Goal: Transaction & Acquisition: Book appointment/travel/reservation

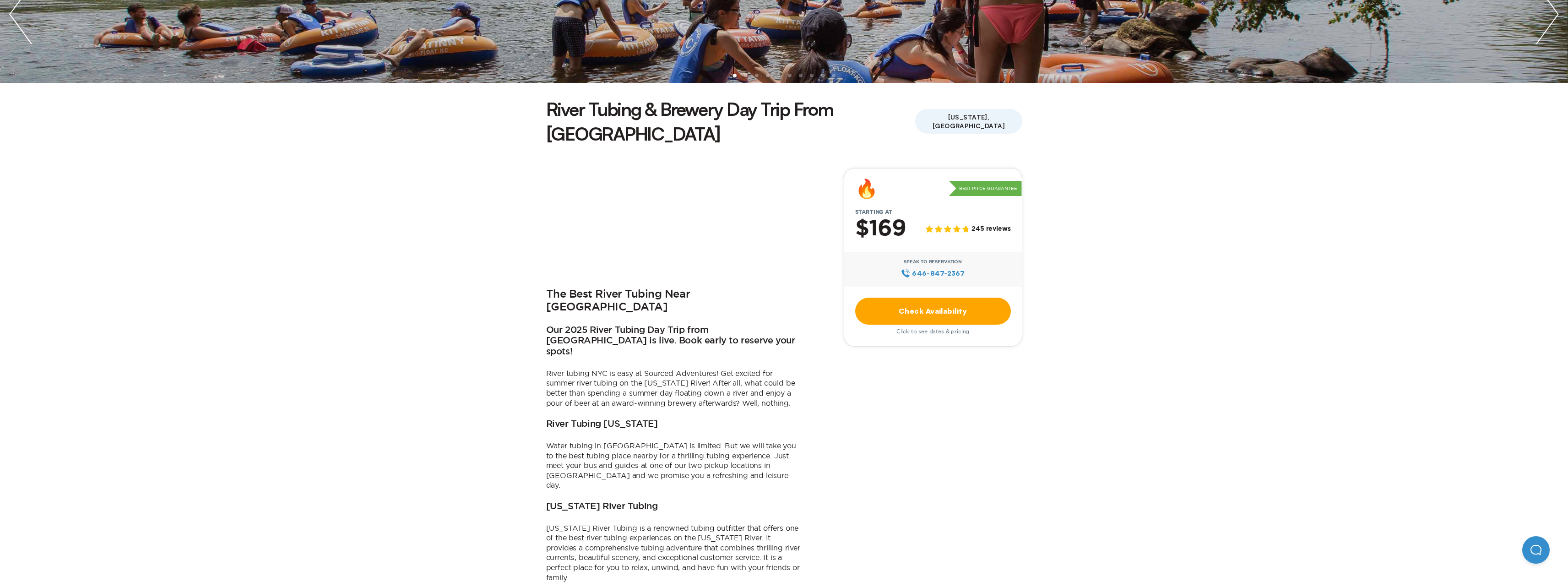
scroll to position [229, 0]
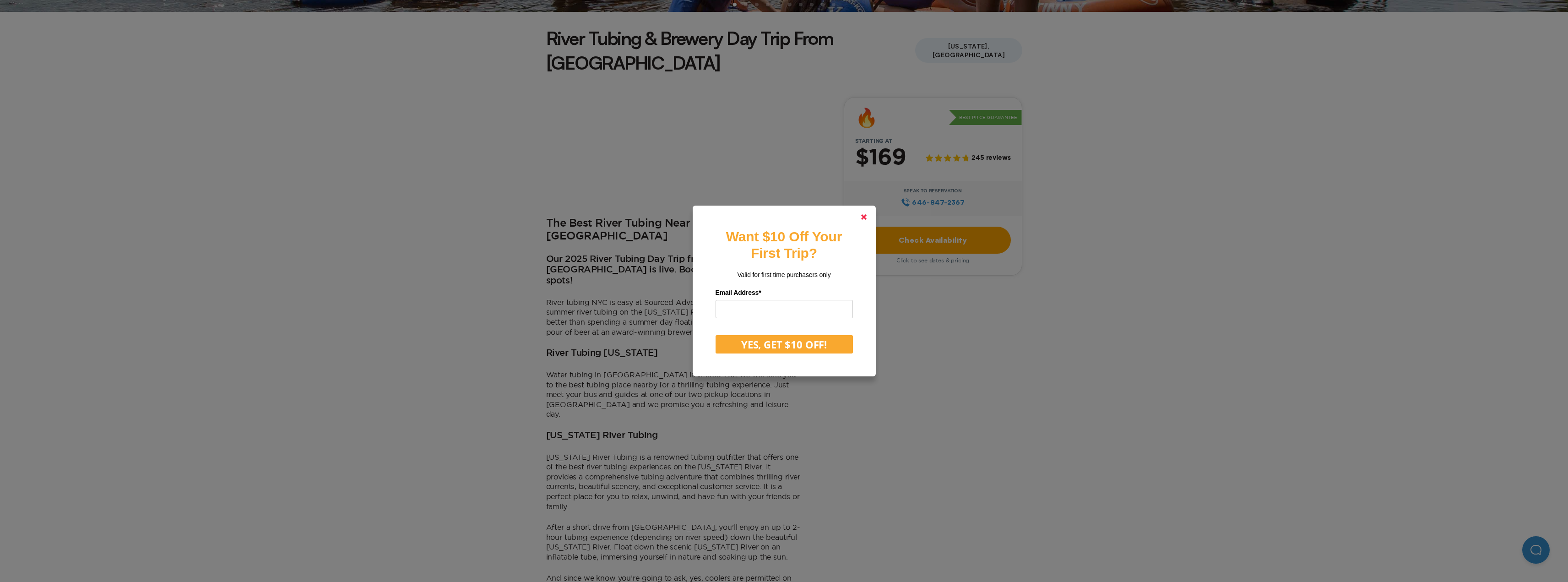
click at [861, 220] on link at bounding box center [864, 216] width 22 height 22
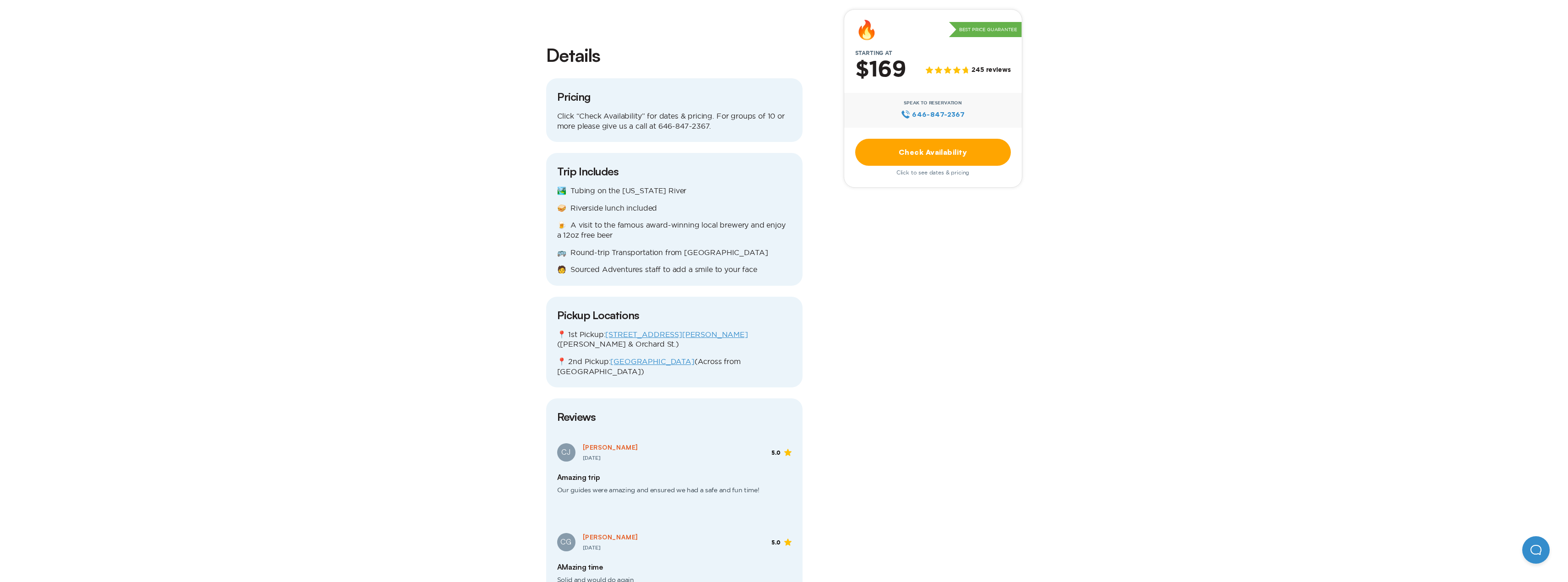
scroll to position [1007, 0]
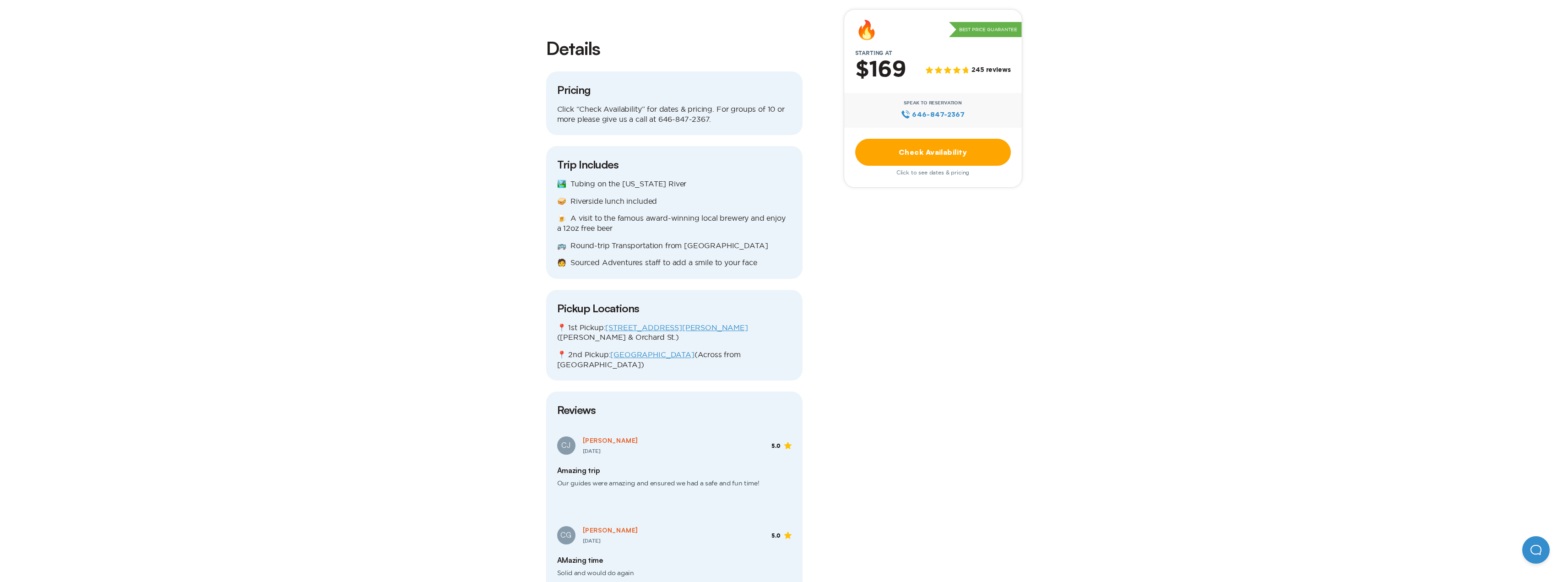
click at [882, 156] on link "Check Availability" at bounding box center [933, 152] width 155 height 27
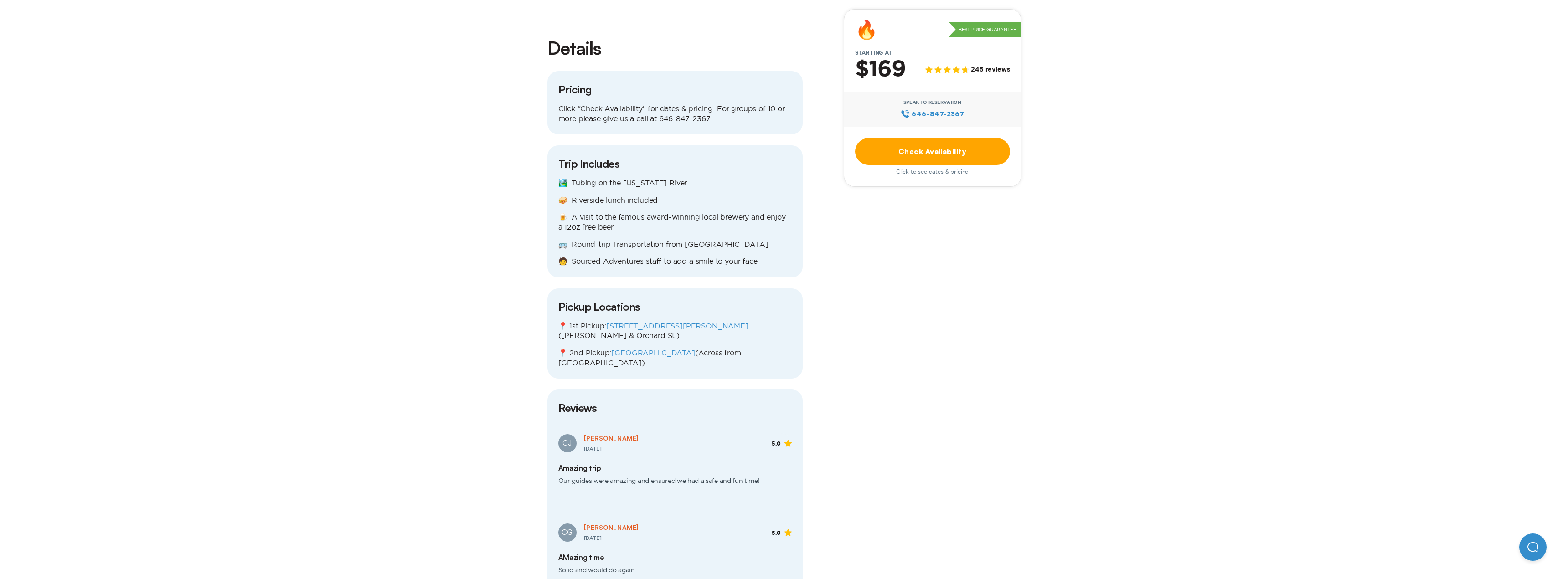
scroll to position [0, 0]
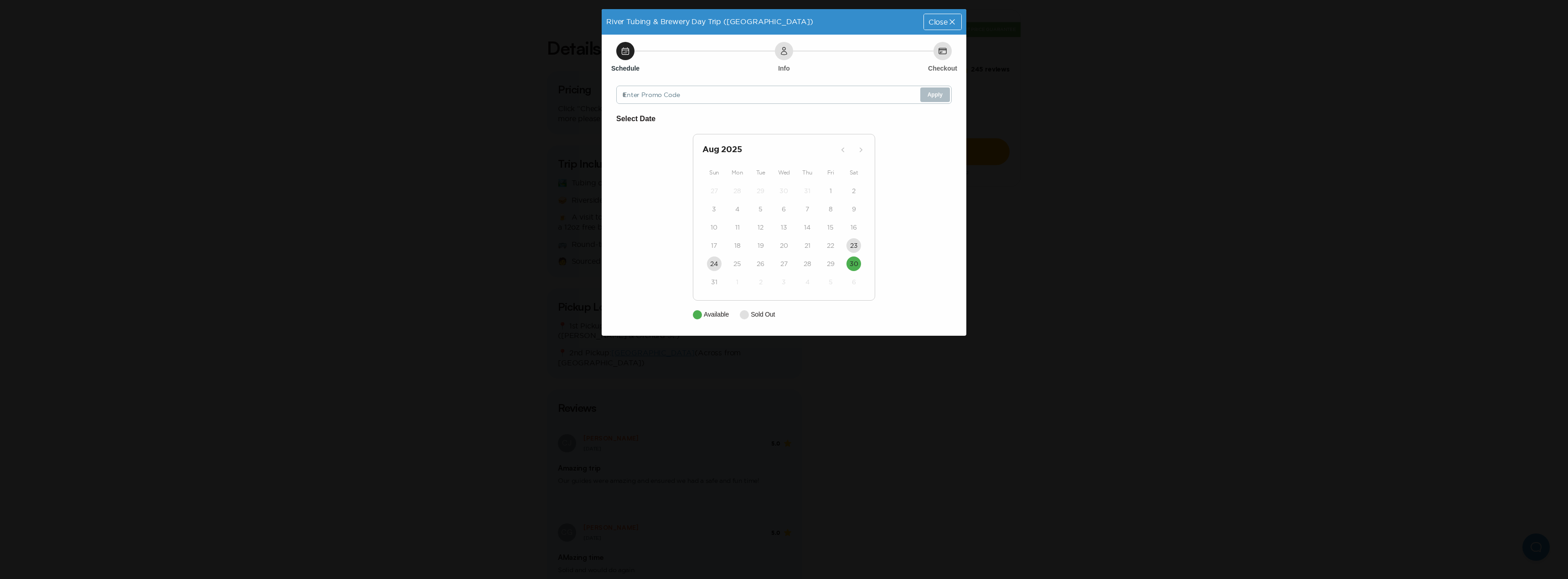
click at [732, 151] on h2 "[DATE]" at bounding box center [769, 149] width 133 height 13
click at [654, 117] on h6 "Select Date" at bounding box center [784, 119] width 335 height 12
click at [858, 261] on time "30" at bounding box center [853, 264] width 8 height 9
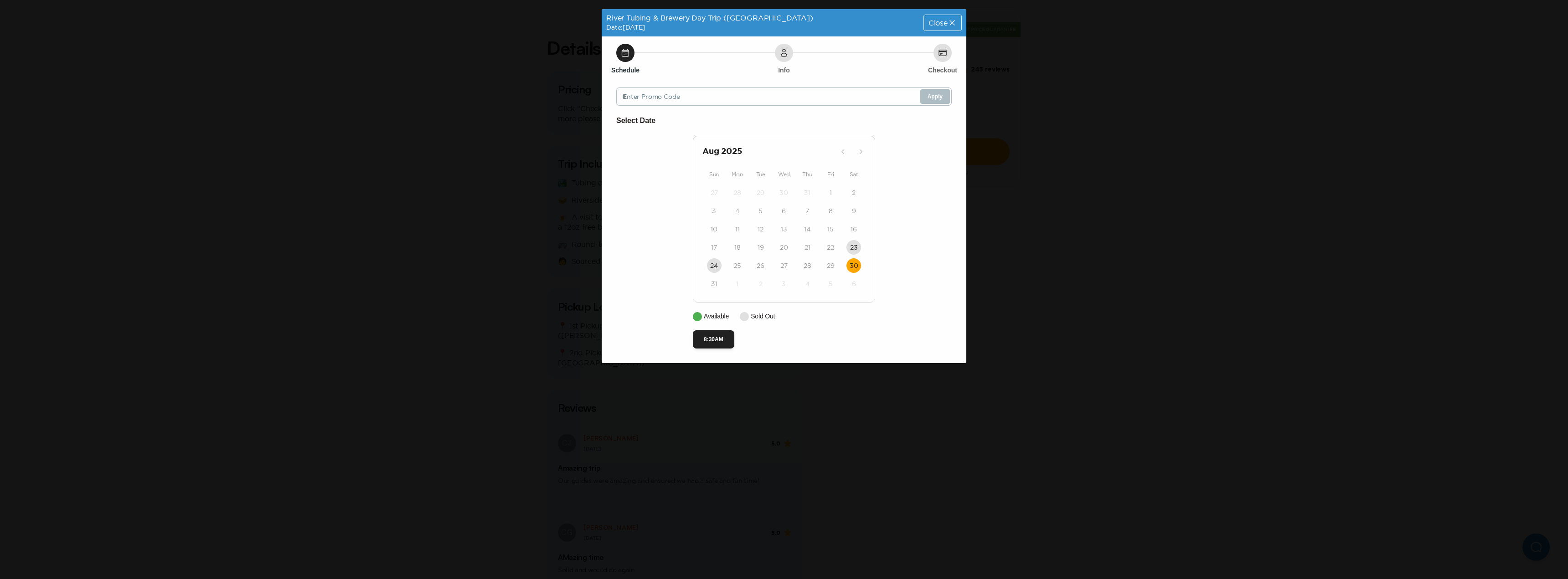
click at [648, 120] on h6 "Select Date" at bounding box center [784, 120] width 335 height 12
click at [944, 20] on span "Close" at bounding box center [937, 23] width 19 height 8
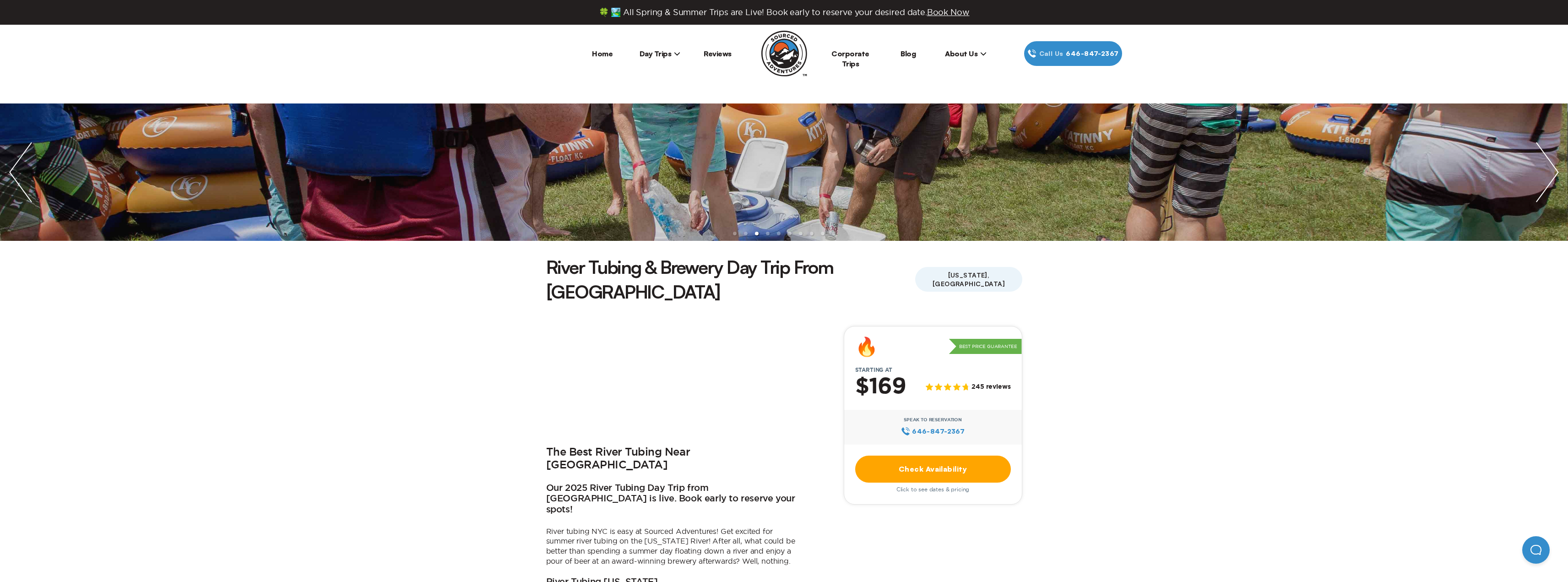
click at [972, 456] on link "Check Availability" at bounding box center [933, 468] width 155 height 27
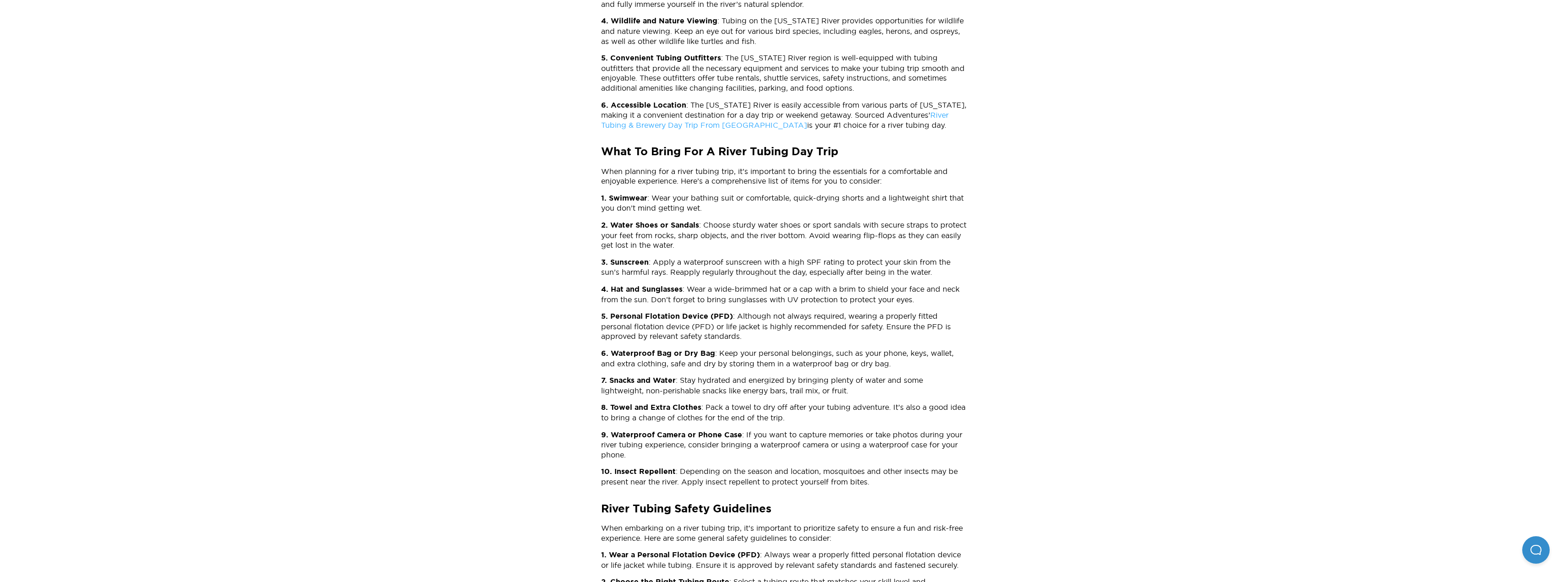
scroll to position [549, 0]
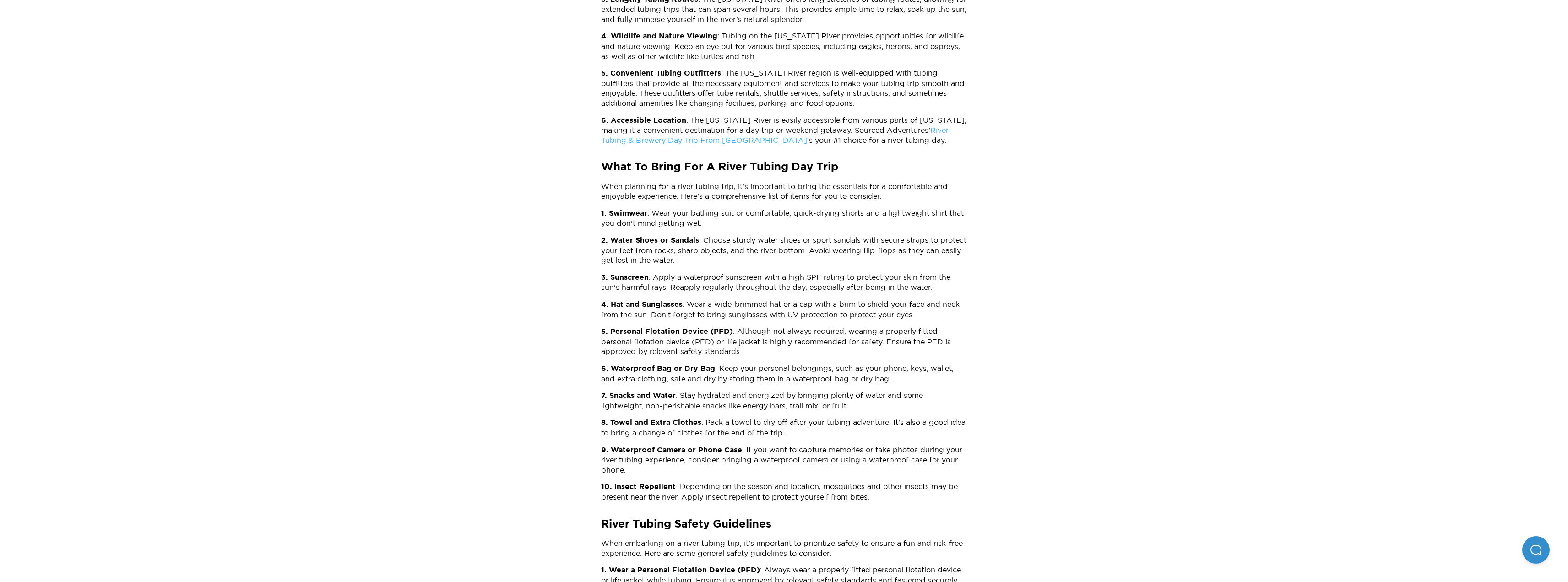
click at [723, 133] on link "River Tubing & Brewery Day Trip From [GEOGRAPHIC_DATA]" at bounding box center [774, 135] width 347 height 18
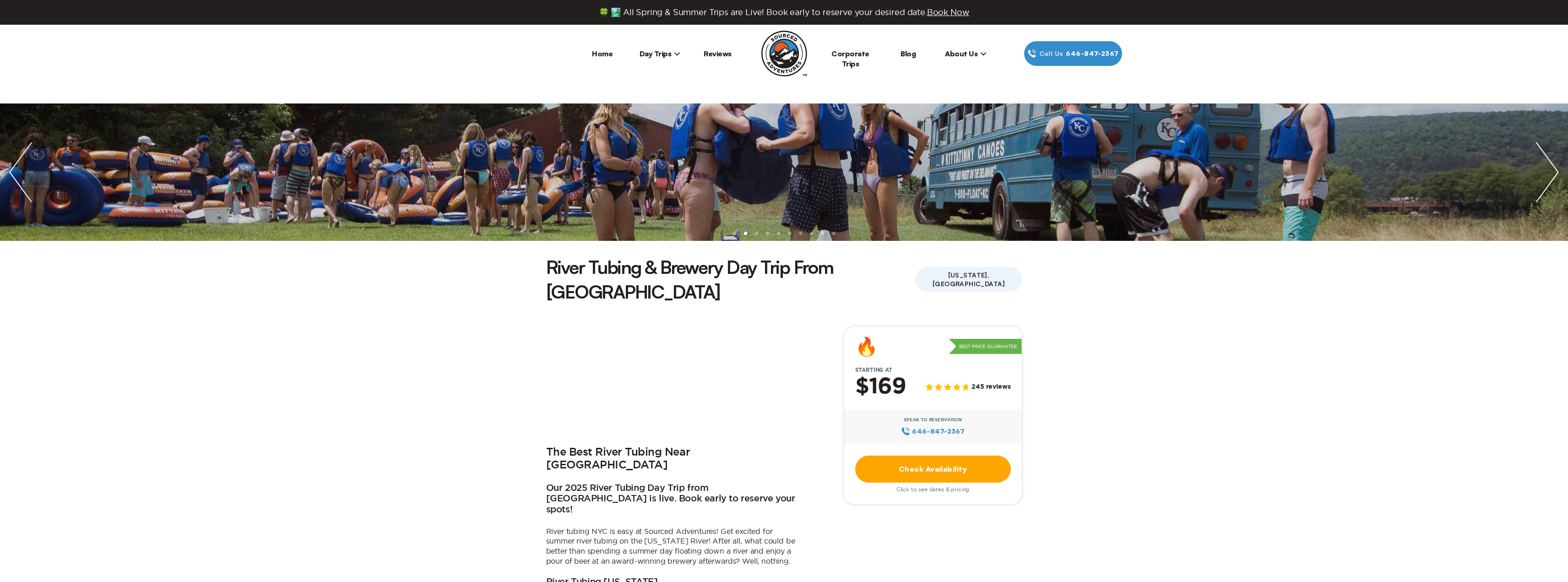
click at [954, 8] on span "🍀 🏞️ All Spring & Summer Trips are Live! Book early to reserve your desired dat…" at bounding box center [784, 12] width 371 height 10
click at [954, 10] on span "Book Now" at bounding box center [948, 11] width 43 height 8
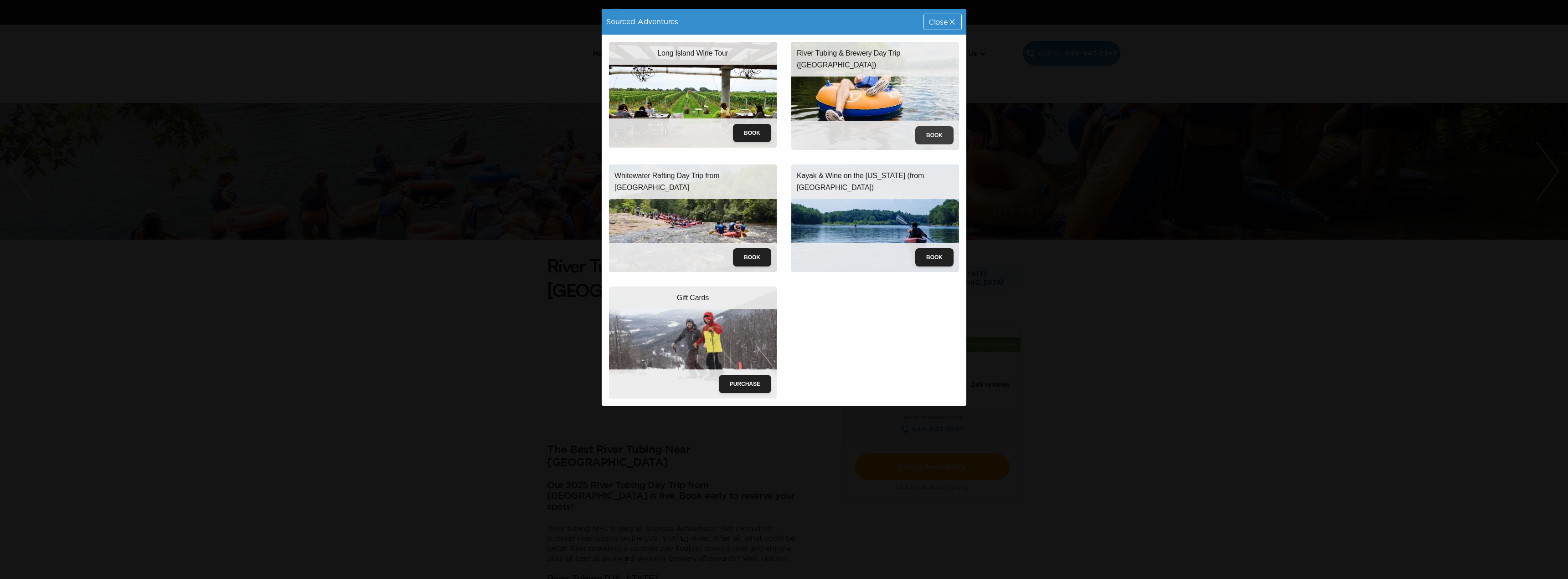
click at [928, 136] on button "Book" at bounding box center [934, 135] width 38 height 18
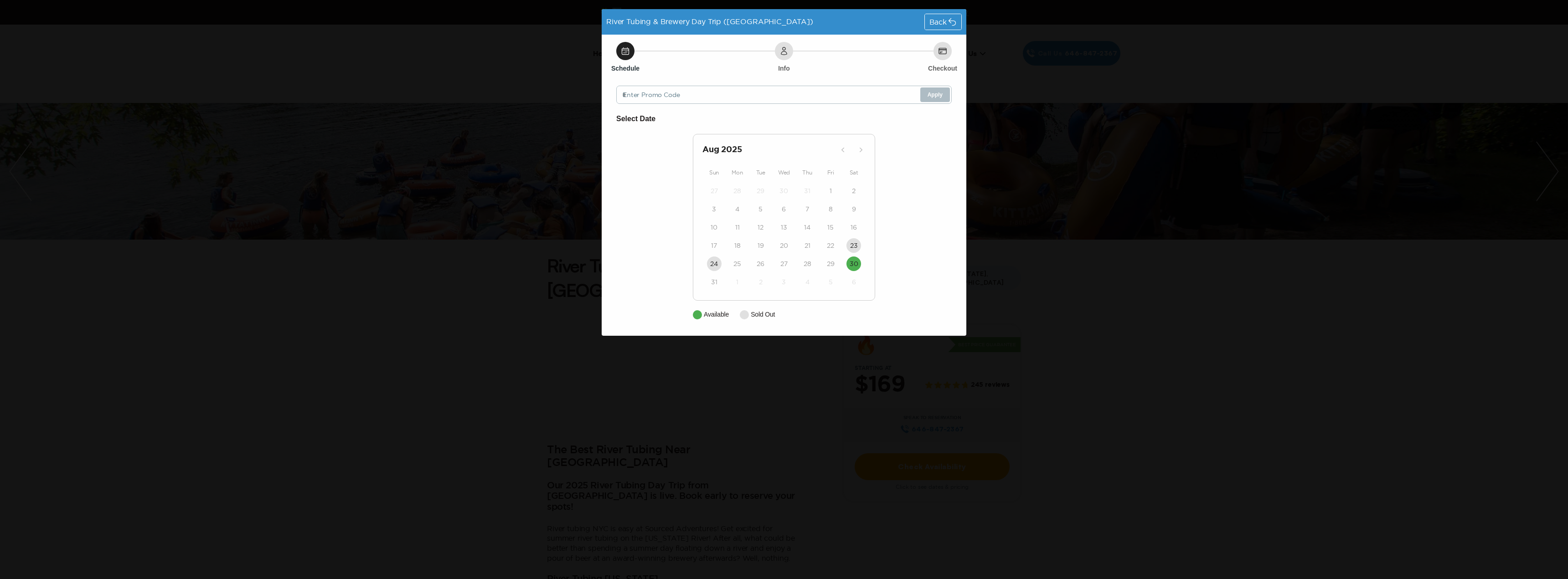
click at [956, 27] on div "Back" at bounding box center [943, 22] width 36 height 15
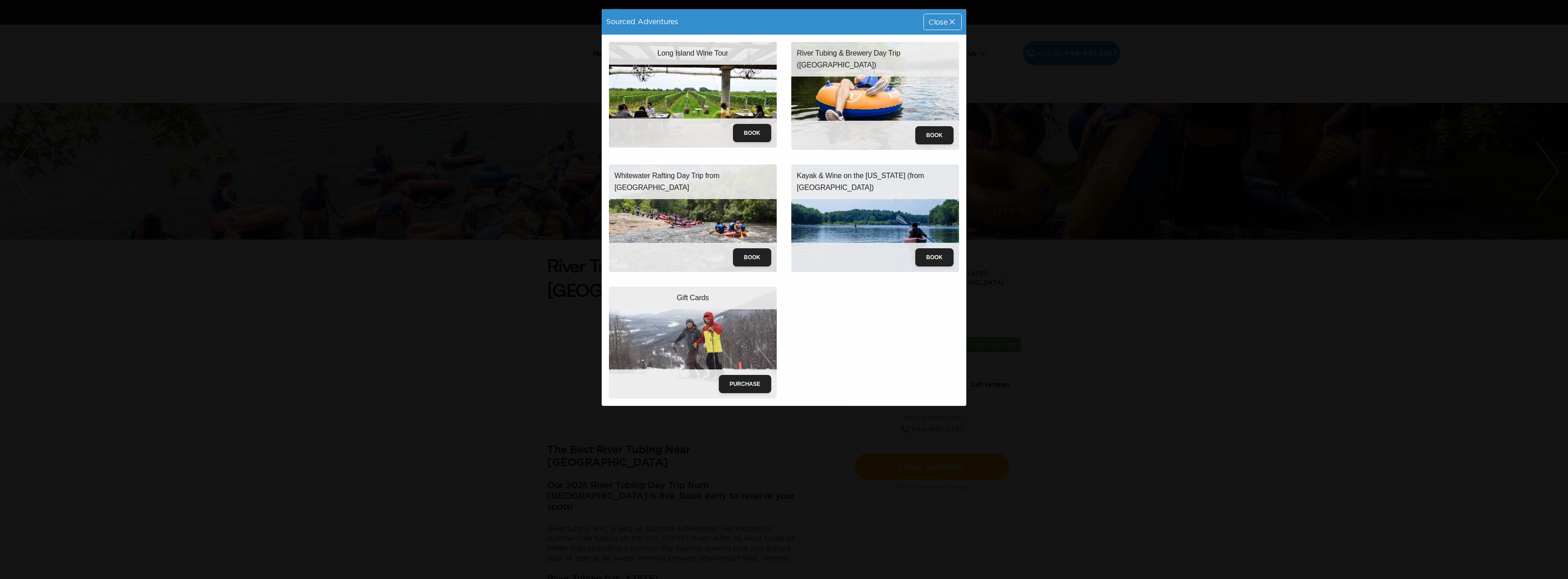
click at [903, 203] on img at bounding box center [874, 218] width 168 height 108
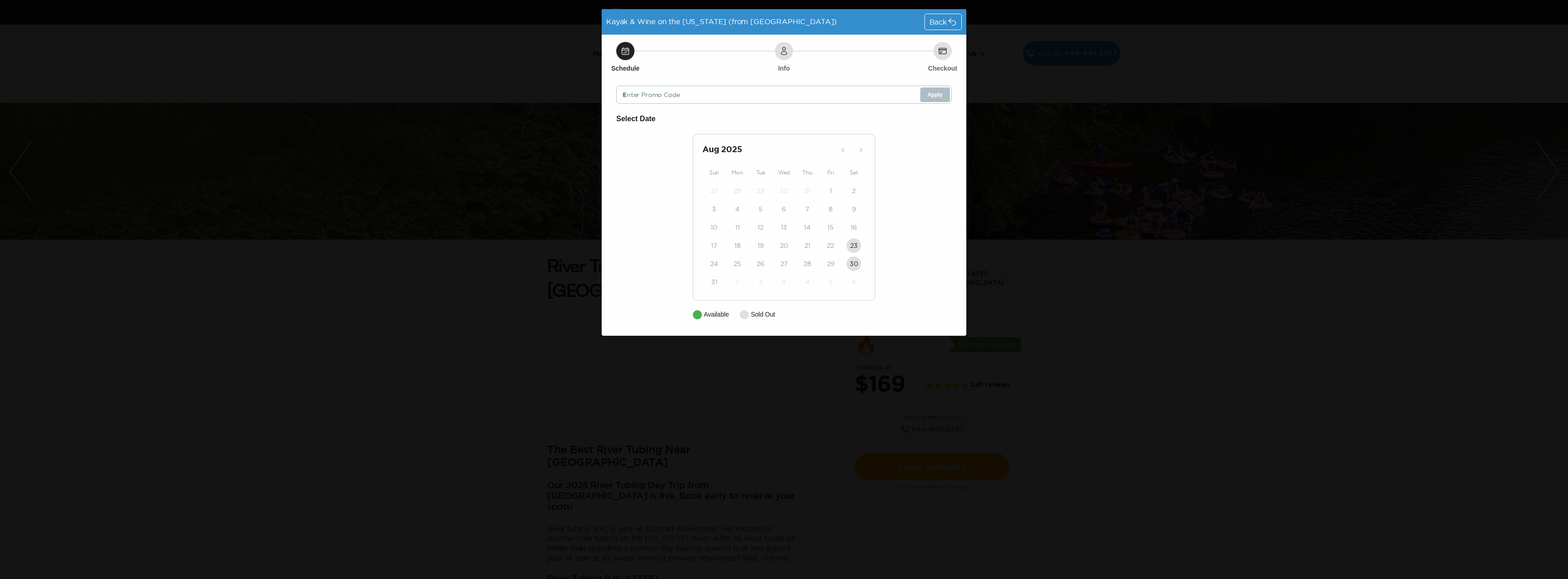
click at [928, 23] on div "Back" at bounding box center [943, 22] width 36 height 15
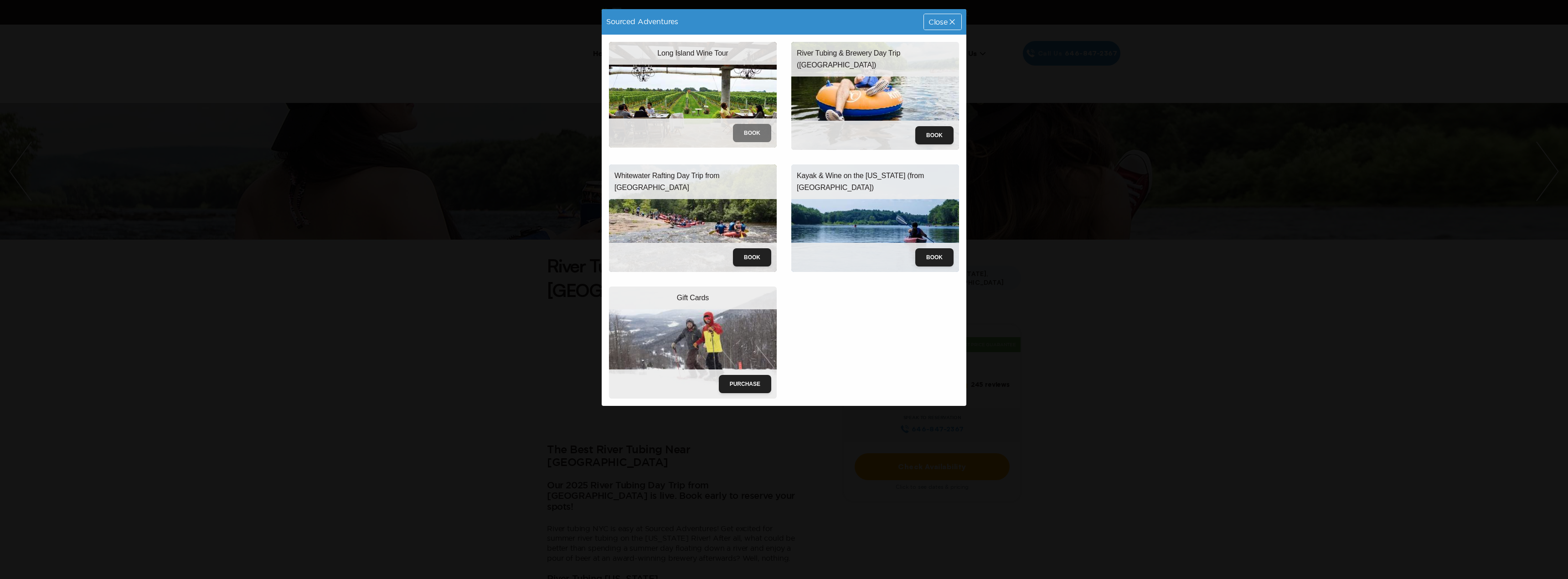
click at [751, 130] on button "Book" at bounding box center [751, 133] width 38 height 18
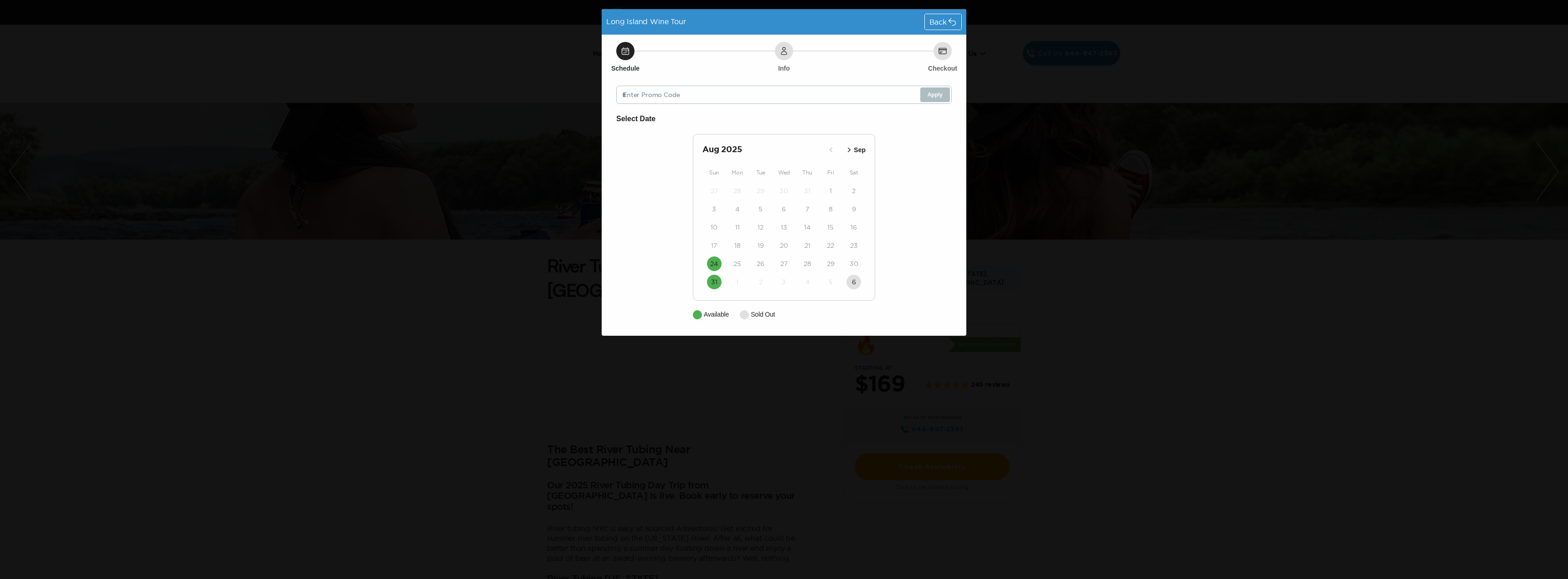
click at [848, 149] on icon "button" at bounding box center [849, 150] width 9 height 9
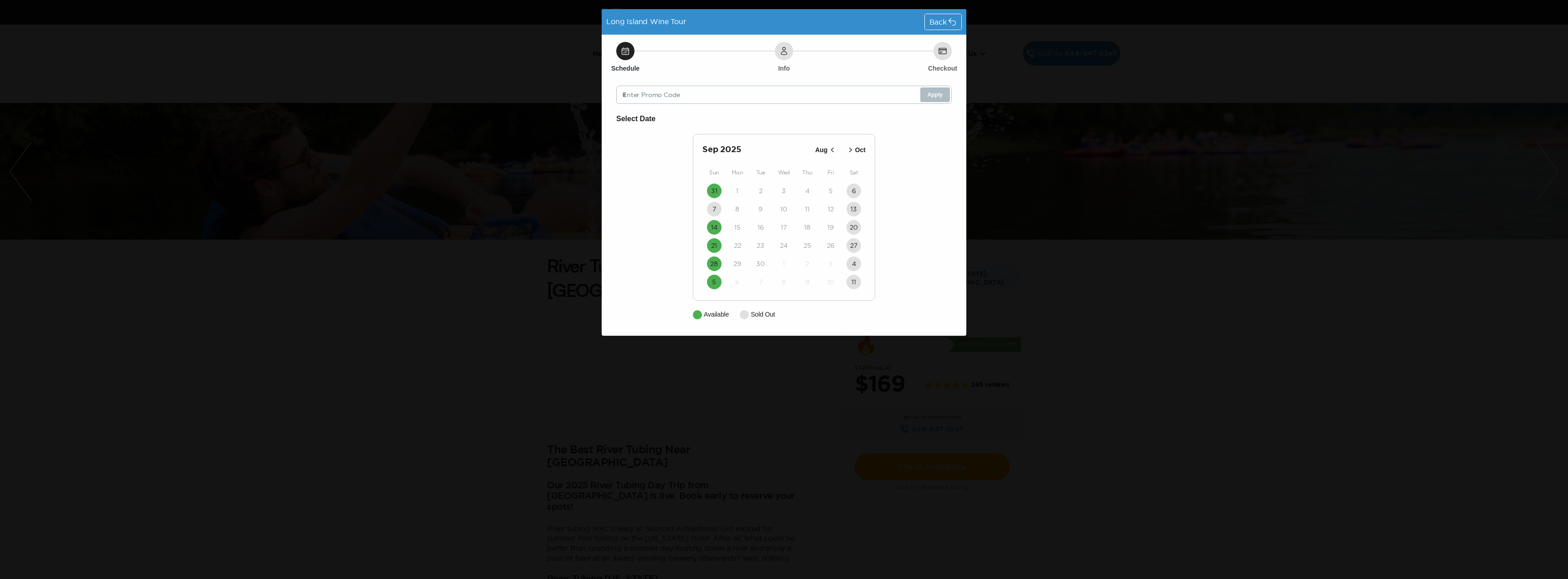
click at [851, 152] on icon "button" at bounding box center [851, 150] width 9 height 9
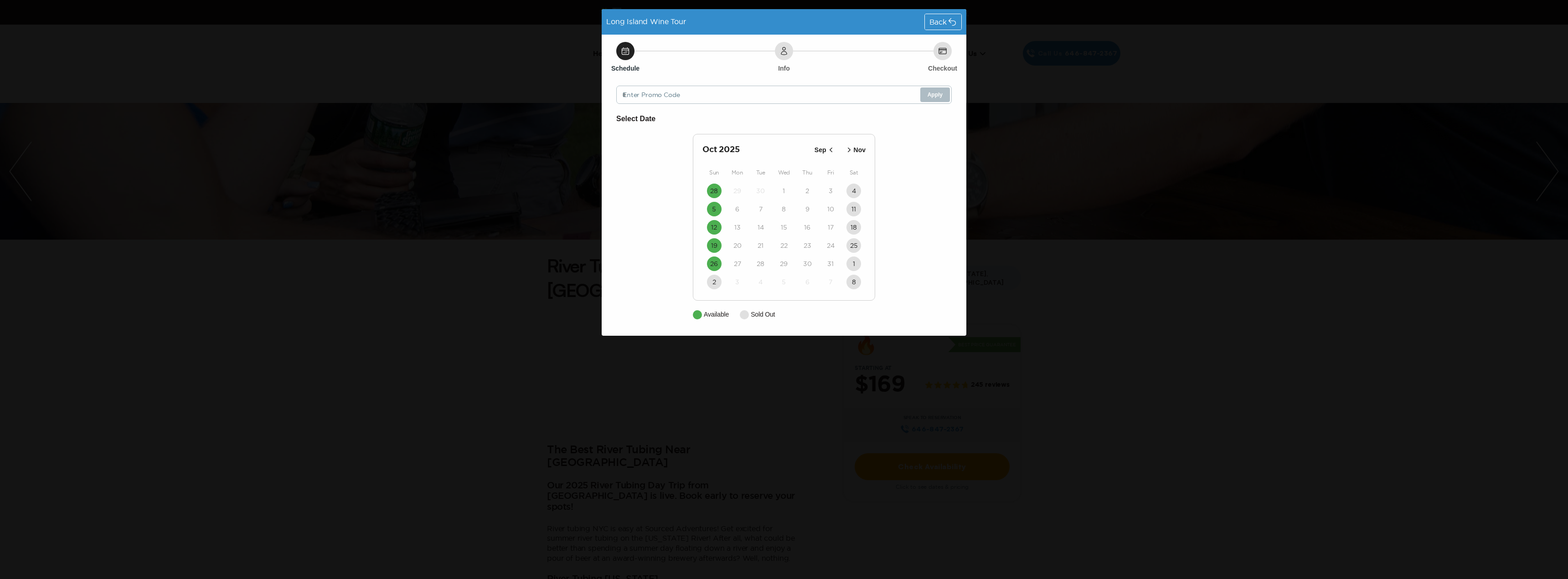
click at [829, 154] on icon "button" at bounding box center [831, 150] width 9 height 9
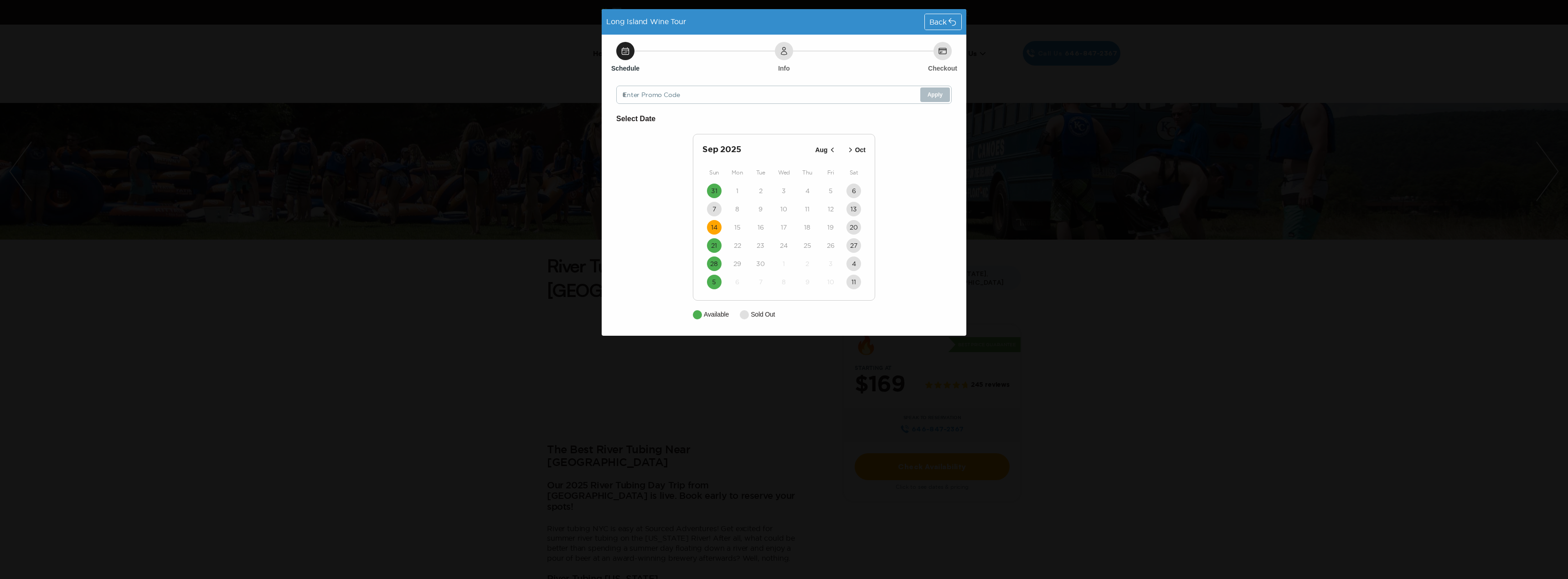
click at [717, 227] on time "14" at bounding box center [714, 227] width 6 height 9
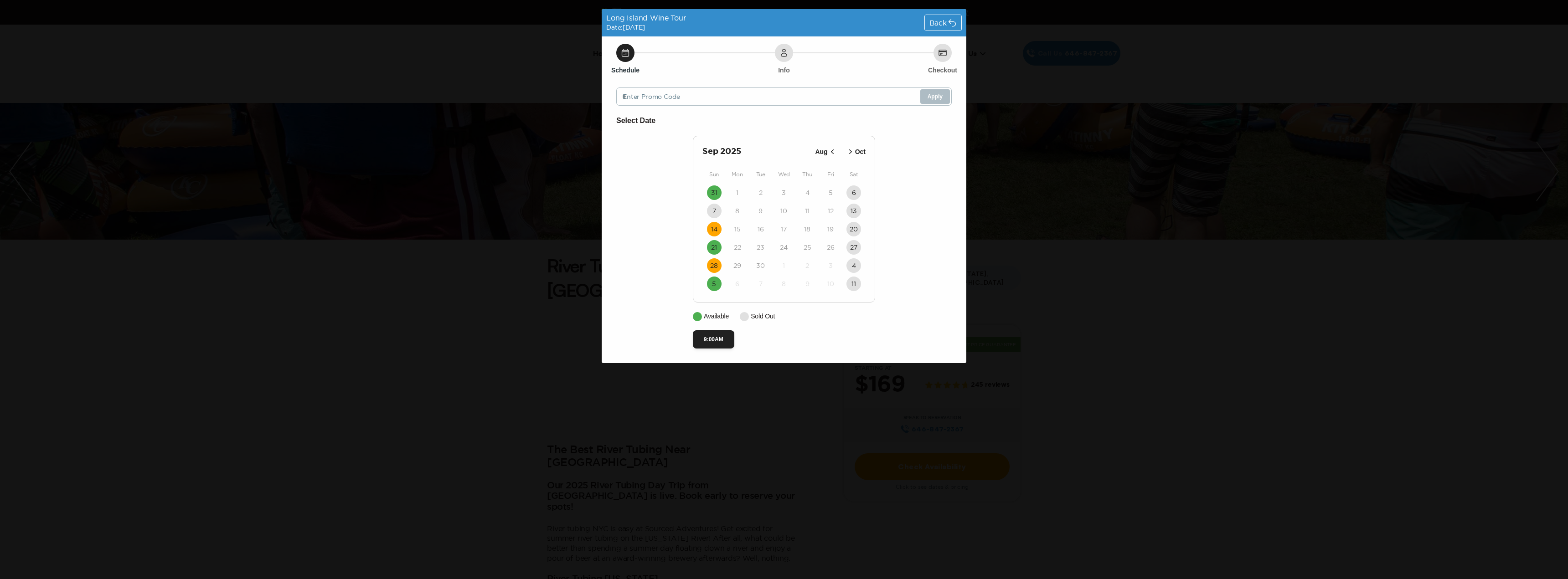
click at [712, 268] on time "28" at bounding box center [713, 265] width 8 height 9
click at [948, 26] on icon at bounding box center [952, 23] width 9 height 9
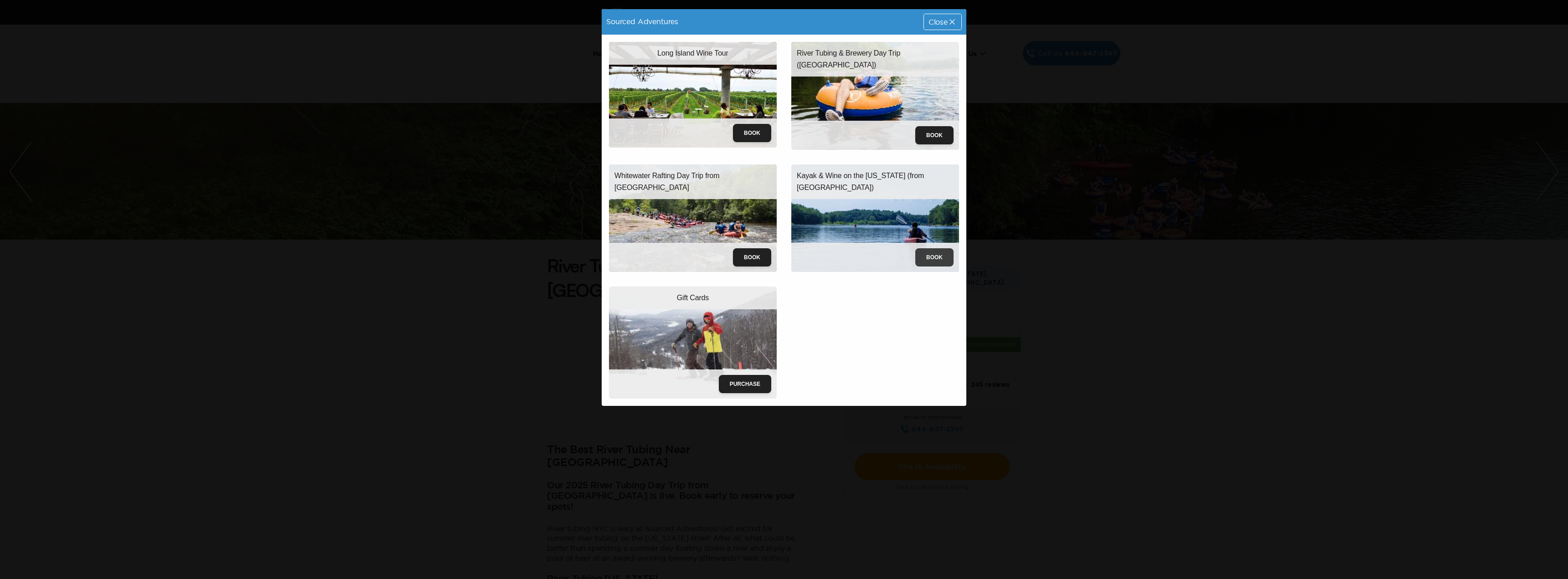
click at [926, 256] on button "Book" at bounding box center [934, 258] width 38 height 18
